Goal: Task Accomplishment & Management: Use online tool/utility

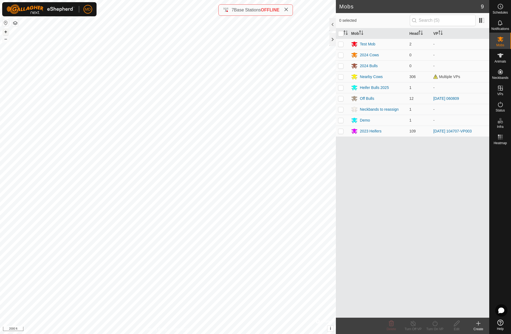
click at [5, 32] on button "+" at bounding box center [5, 32] width 7 height 7
click at [502, 88] on icon at bounding box center [500, 88] width 5 height 5
click at [474, 88] on link "In Rotation" at bounding box center [466, 87] width 47 height 11
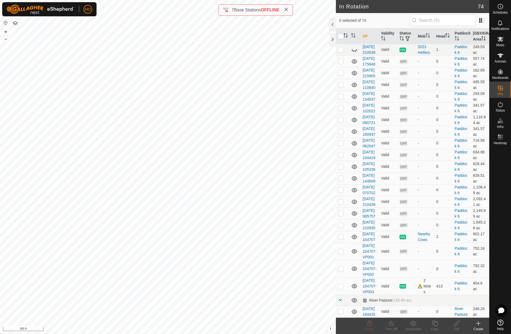
scroll to position [1059, 0]
checkbox input "true"
click at [501, 105] on icon at bounding box center [500, 104] width 7 height 7
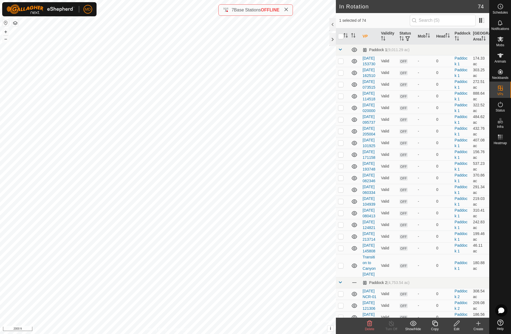
checkbox input "true"
checkbox input "false"
click at [391, 325] on icon at bounding box center [391, 323] width 7 height 7
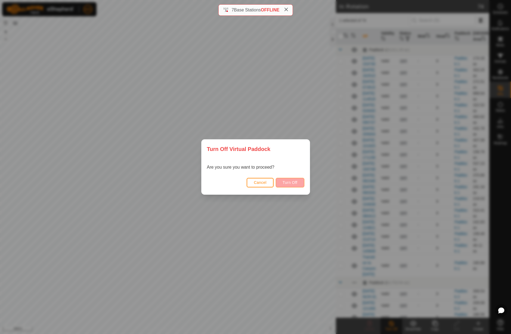
click at [283, 183] on span "Turn Off" at bounding box center [290, 182] width 15 height 4
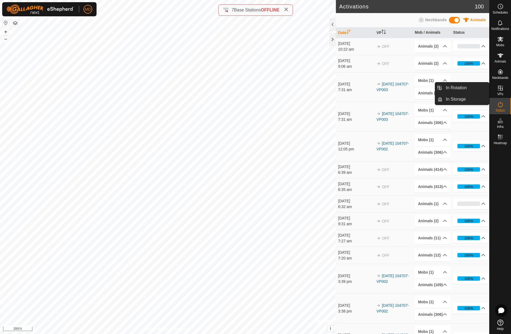
click at [503, 90] on icon at bounding box center [500, 88] width 5 height 5
click at [502, 86] on icon at bounding box center [500, 88] width 5 height 5
click at [474, 86] on link "In Rotation" at bounding box center [466, 87] width 47 height 11
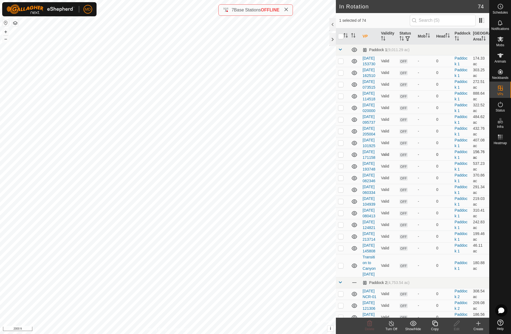
checkbox input "false"
checkbox input "true"
click at [436, 325] on icon at bounding box center [435, 323] width 7 height 7
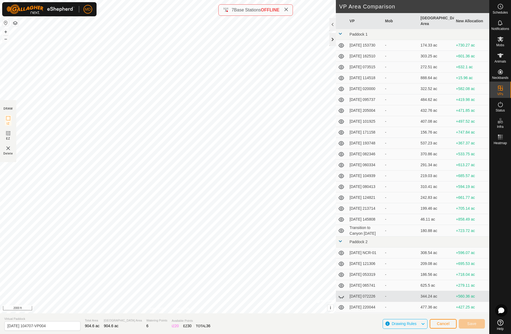
click at [333, 38] on div at bounding box center [333, 39] width 7 height 13
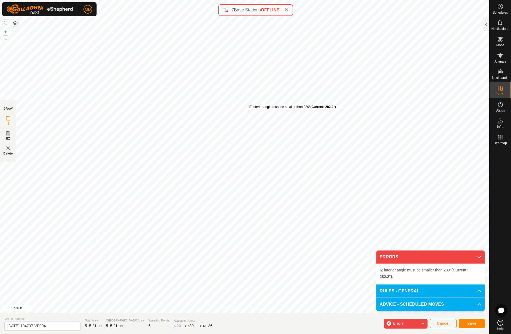
click at [249, 105] on div "IZ interior angle must be smaller than 280° (Current: 282.2°) . + – ⇧ i © Mapbo…" at bounding box center [245, 157] width 490 height 314
click at [6, 32] on button "+" at bounding box center [5, 32] width 7 height 7
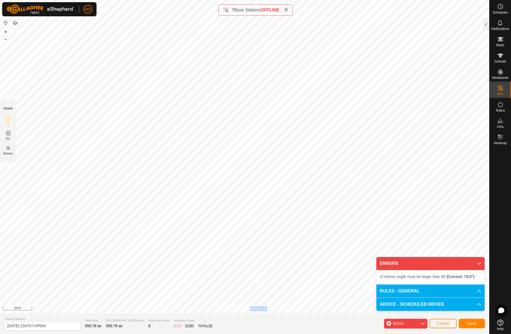
click at [255, 298] on div "Privacy Policy Contact Us IZ interior angle must be larger than 80° (Current: 5…" at bounding box center [245, 157] width 490 height 314
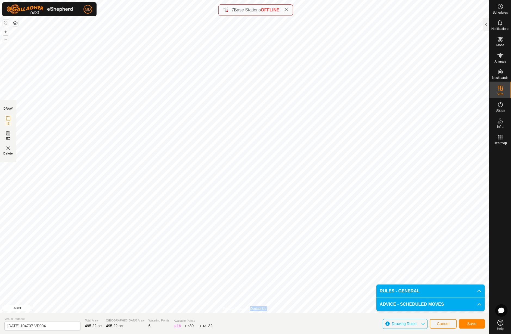
click at [472, 325] on span "Save" at bounding box center [472, 324] width 9 height 4
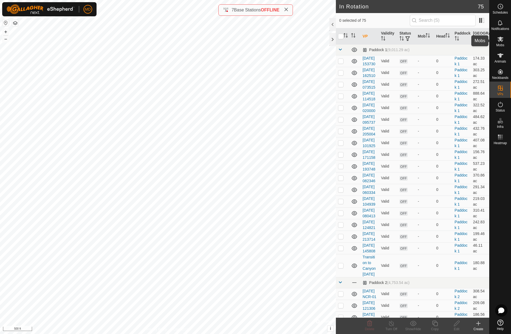
click at [502, 38] on icon at bounding box center [501, 39] width 6 height 5
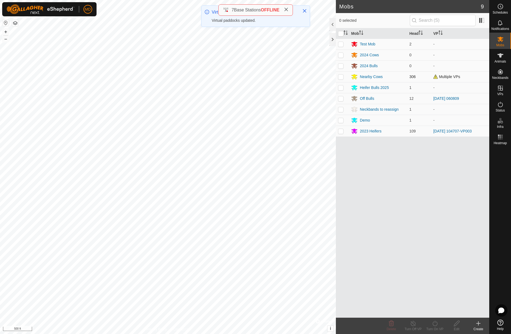
click at [342, 77] on p-checkbox at bounding box center [340, 77] width 5 height 4
checkbox input "true"
click at [436, 324] on icon at bounding box center [435, 323] width 7 height 7
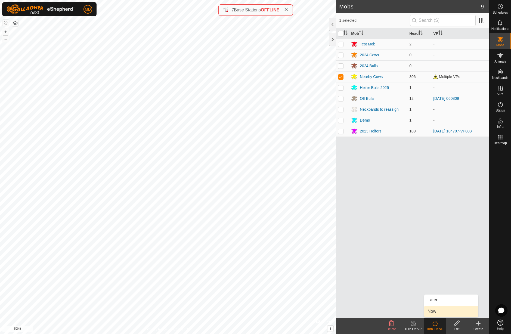
click at [435, 311] on link "Now" at bounding box center [452, 311] width 54 height 11
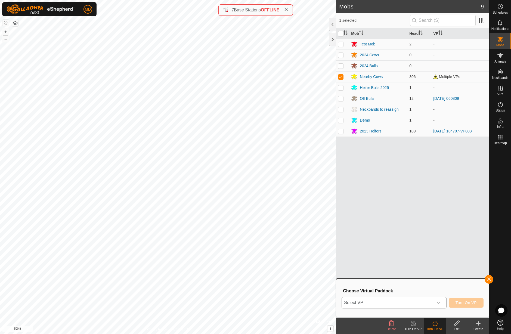
click at [438, 302] on icon "dropdown trigger" at bounding box center [439, 303] width 4 height 4
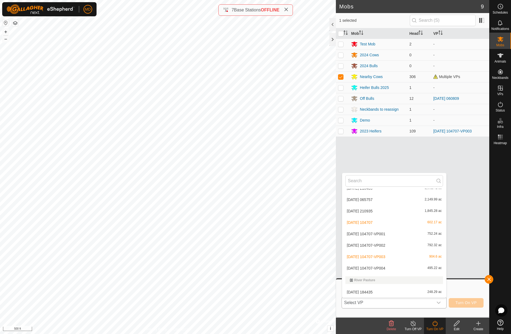
scroll to position [798, 0]
click at [401, 270] on li "[DATE] 104707-VP004 495.22 ac" at bounding box center [394, 268] width 104 height 11
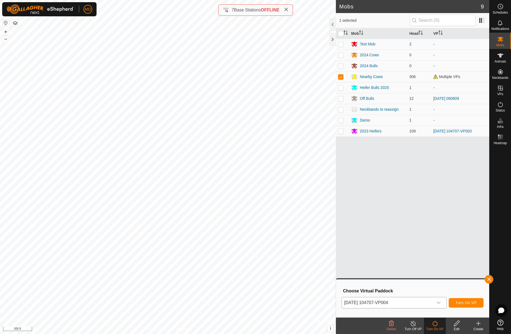
click at [467, 305] on span "Turn On VP" at bounding box center [466, 303] width 21 height 4
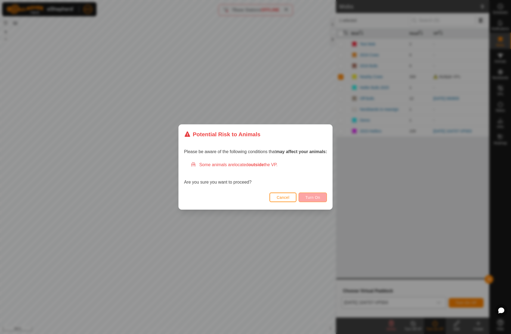
click at [316, 198] on span "Turn On" at bounding box center [313, 197] width 15 height 4
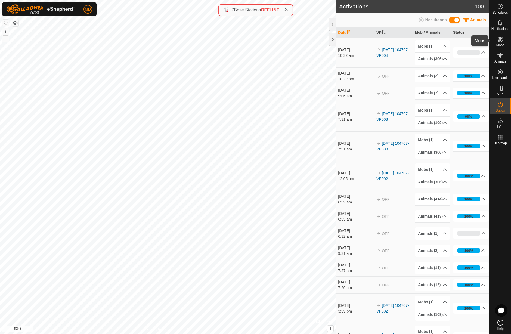
click at [502, 38] on icon at bounding box center [501, 39] width 6 height 5
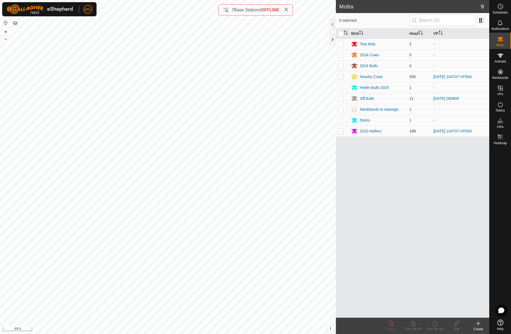
click at [343, 132] on p-checkbox at bounding box center [340, 131] width 5 height 4
checkbox input "true"
click at [435, 324] on icon at bounding box center [435, 323] width 7 height 7
click at [439, 312] on link "Now" at bounding box center [452, 311] width 54 height 11
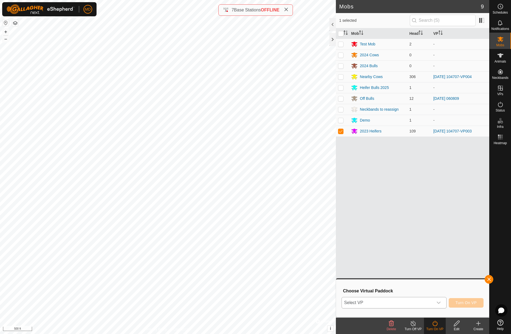
click at [440, 303] on icon "dropdown trigger" at bounding box center [439, 303] width 4 height 4
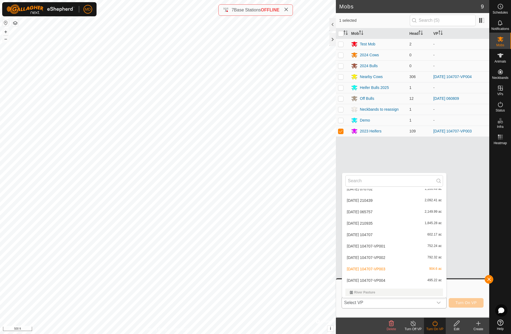
scroll to position [787, 0]
click at [434, 280] on li "[DATE] 104707-VP004 495.22 ac" at bounding box center [394, 279] width 104 height 11
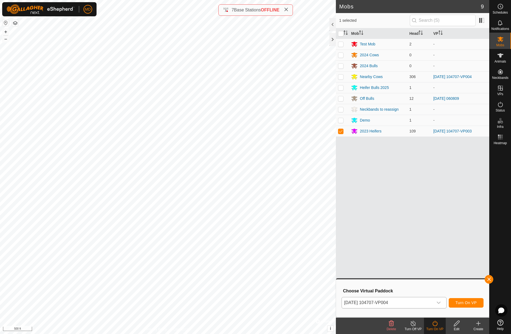
click at [459, 302] on span "Turn On VP" at bounding box center [466, 303] width 21 height 4
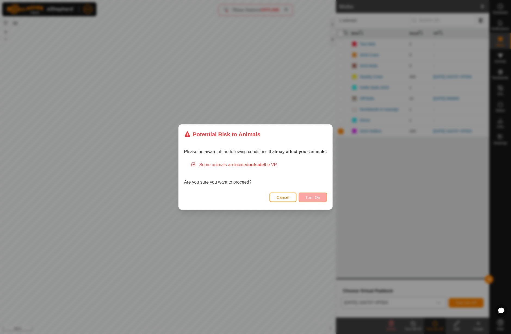
click at [314, 197] on span "Turn On" at bounding box center [313, 197] width 15 height 4
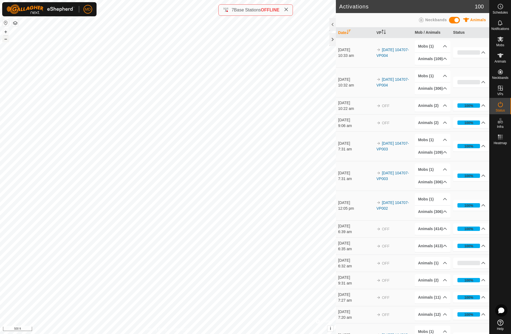
click at [5, 40] on button "–" at bounding box center [5, 39] width 7 height 7
click at [6, 39] on button "–" at bounding box center [5, 39] width 7 height 7
